Goal: Transaction & Acquisition: Purchase product/service

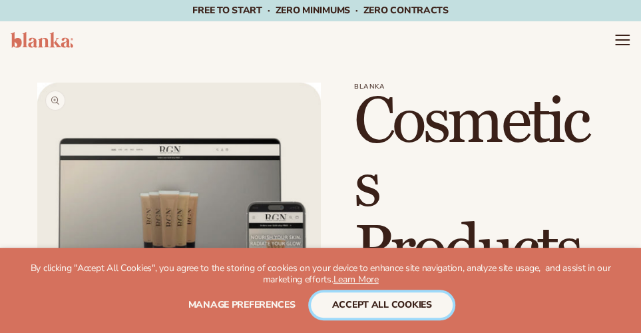
click at [385, 307] on button "accept all cookies" at bounding box center [382, 304] width 142 height 25
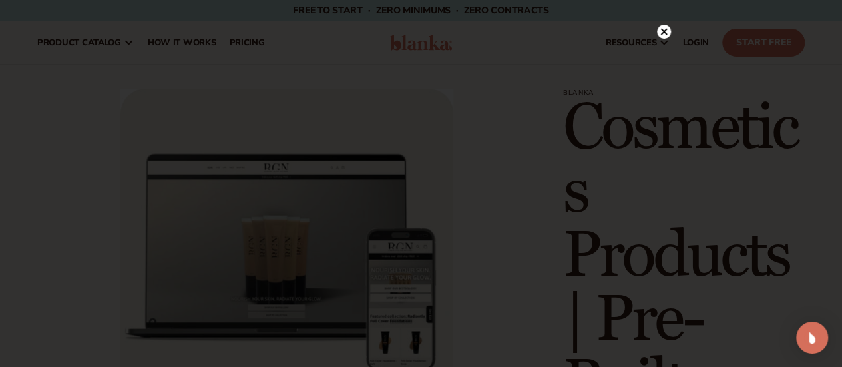
click at [641, 35] on circle at bounding box center [664, 32] width 14 height 14
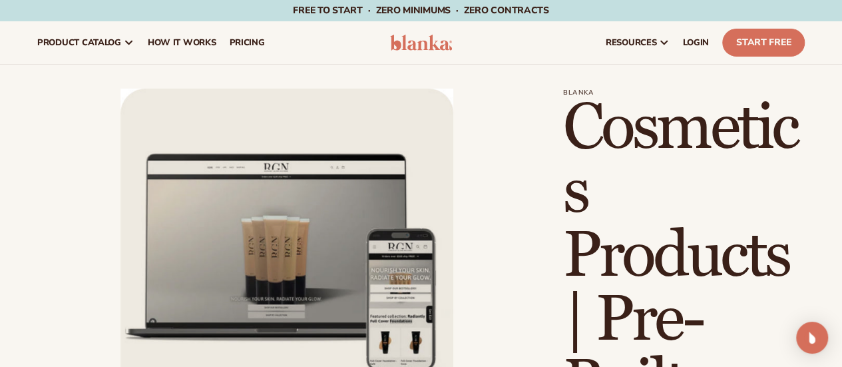
click at [641, 43] on span "LOGIN" at bounding box center [696, 42] width 26 height 11
